Goal: Check status: Check status

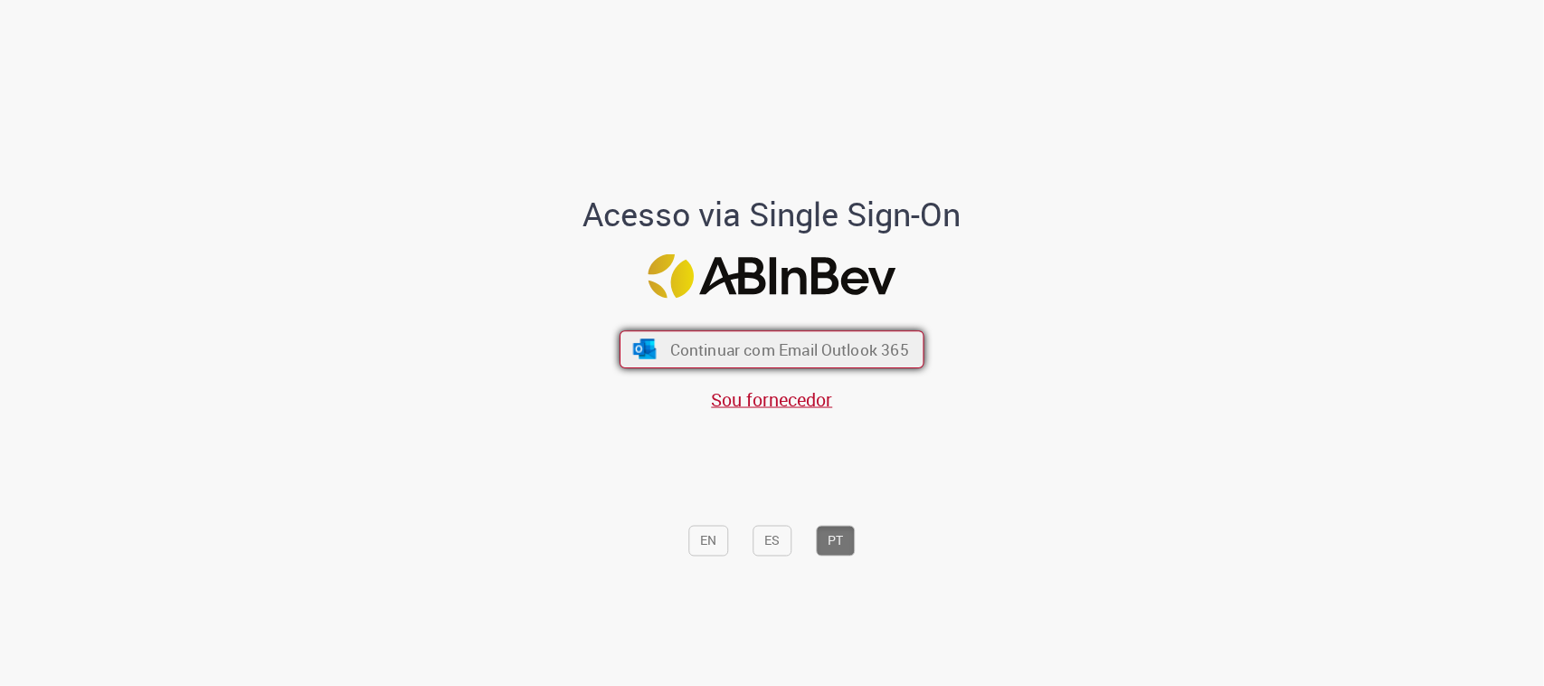
click at [803, 333] on button "Continuar com Email Outlook 365" at bounding box center [772, 349] width 305 height 38
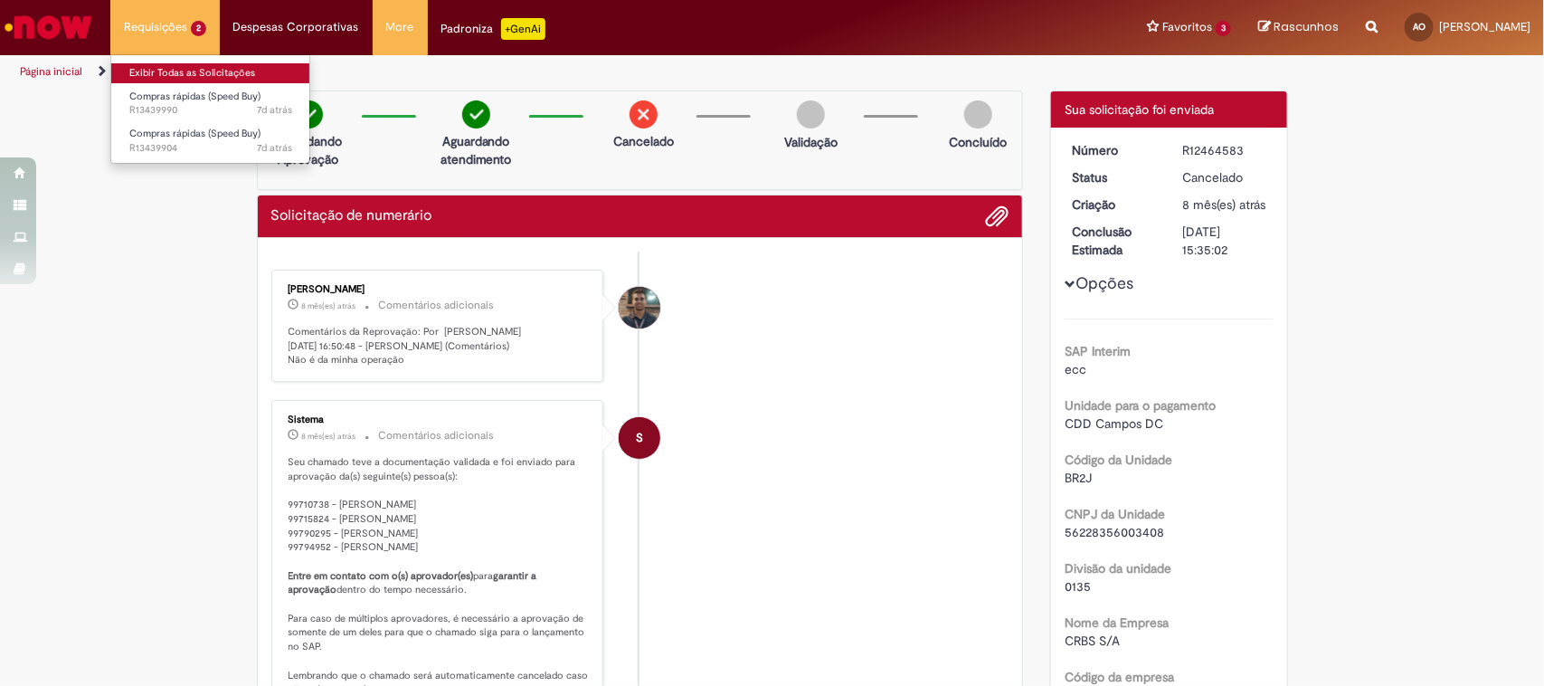
click at [173, 74] on link "Exibir Todas as Solicitações" at bounding box center [210, 73] width 199 height 20
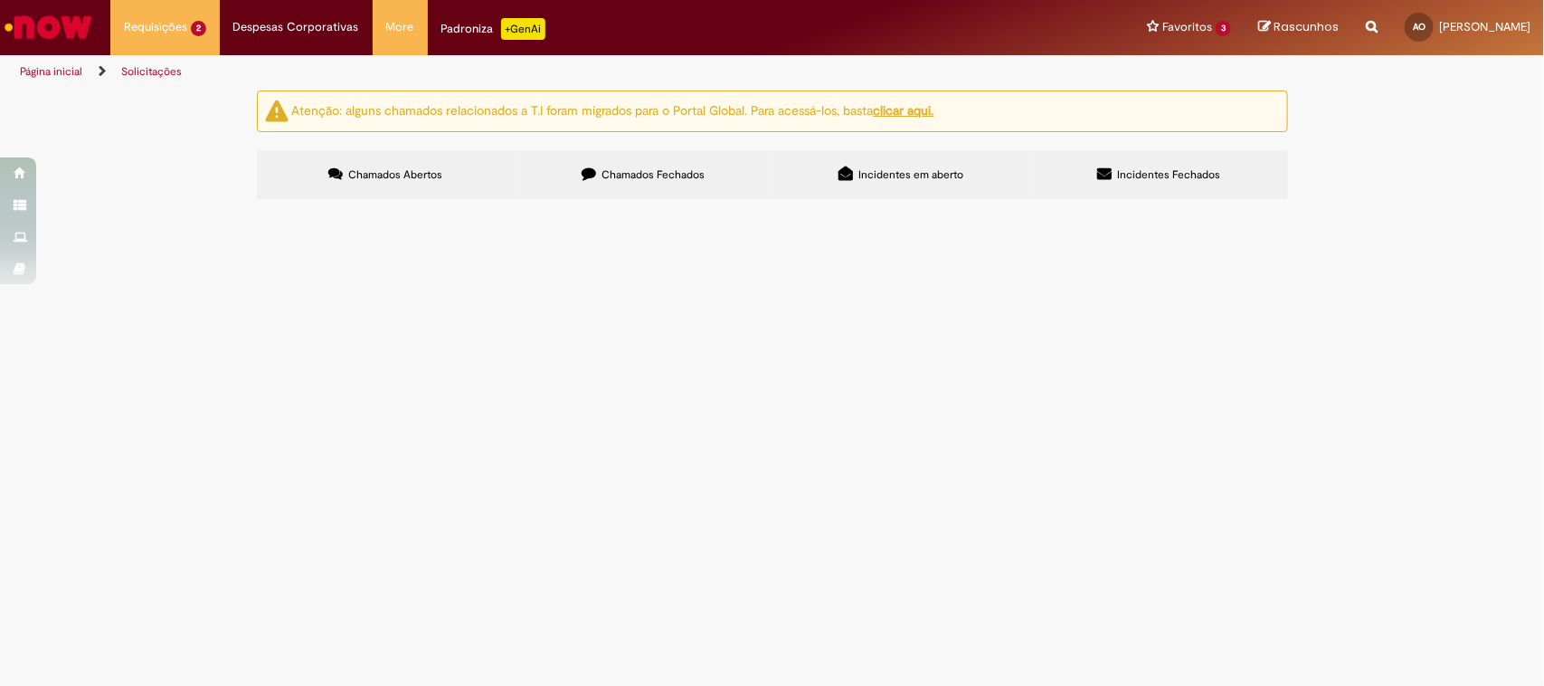
click at [0, 0] on span "Compras rápidas (Speed Buy)" at bounding box center [0, 0] width 0 height 0
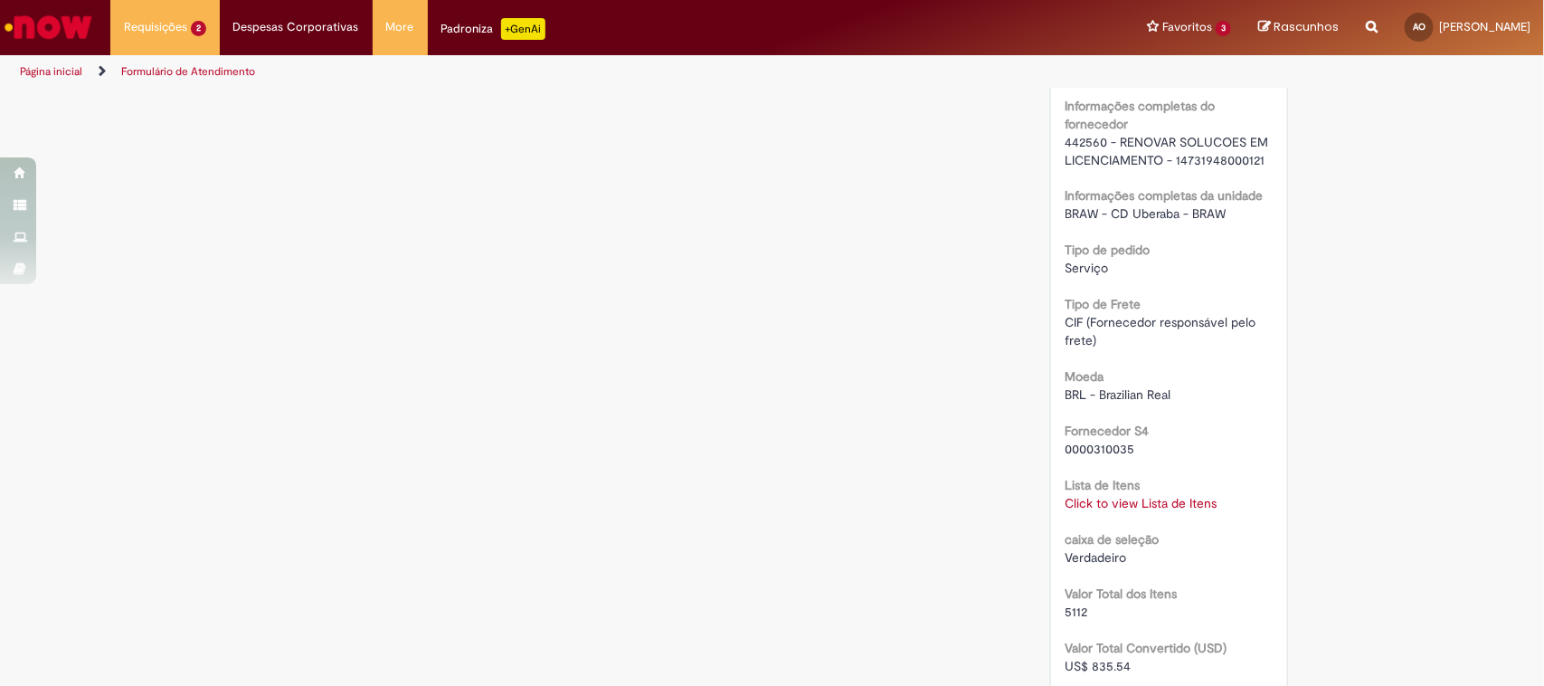
scroll to position [1574, 0]
